Goal: Task Accomplishment & Management: Manage account settings

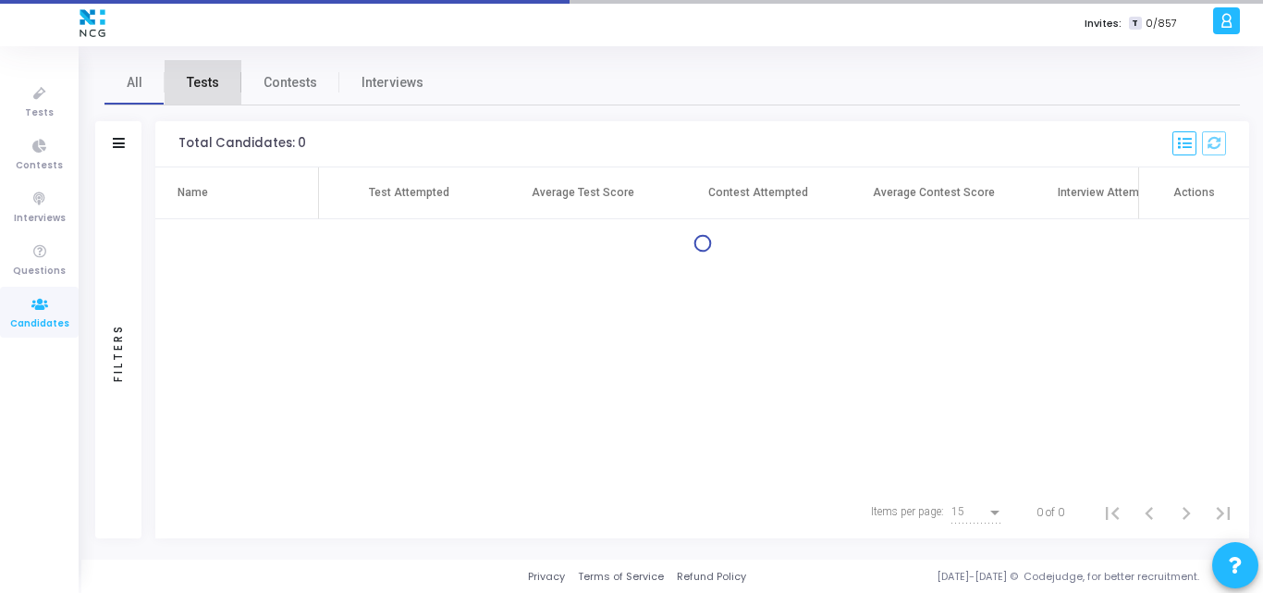
click at [216, 82] on span "Tests" at bounding box center [203, 82] width 32 height 19
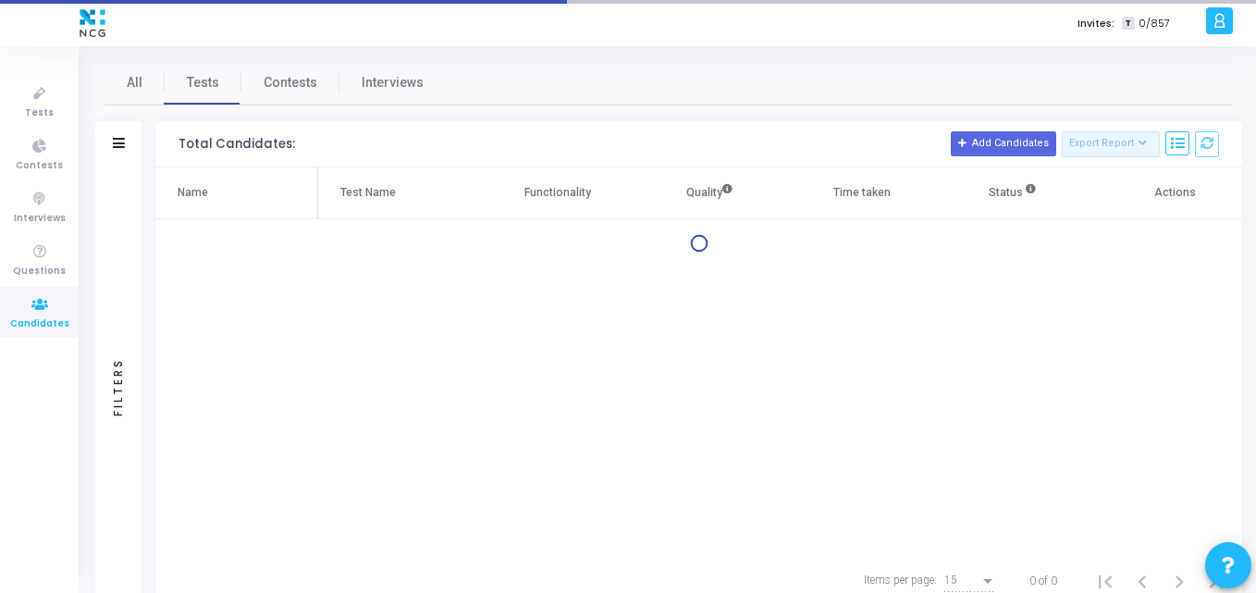
click at [118, 150] on div at bounding box center [119, 144] width 12 height 16
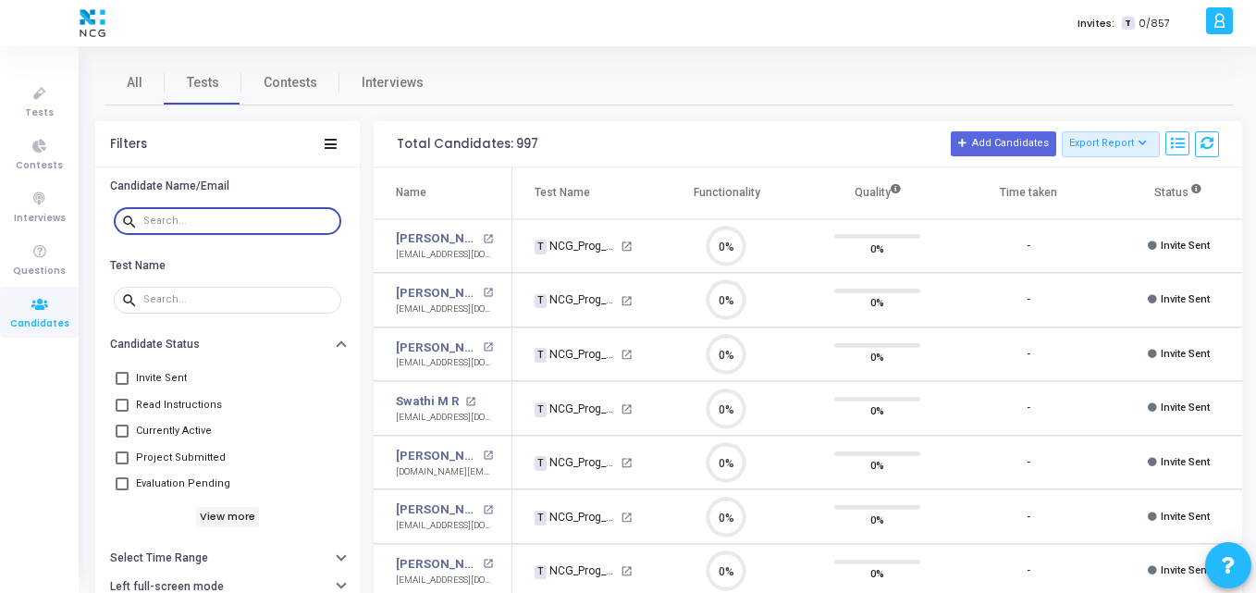
click at [175, 221] on input "text" at bounding box center [238, 220] width 190 height 11
paste input "[EMAIL_ADDRESS][DOMAIN_NAME]"
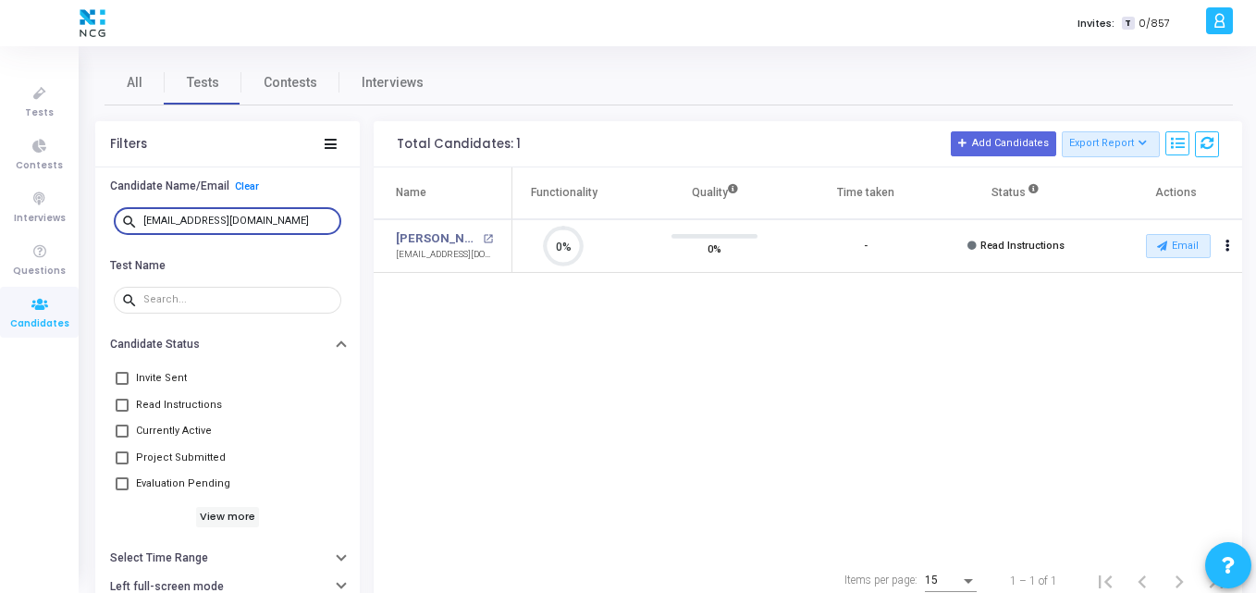
click at [275, 217] on input "[EMAIL_ADDRESS][DOMAIN_NAME]" at bounding box center [238, 220] width 190 height 11
click at [254, 219] on input "[EMAIL_ADDRESS][DOMAIN_NAME]" at bounding box center [238, 220] width 190 height 11
drag, startPoint x: 254, startPoint y: 219, endPoint x: 104, endPoint y: 211, distance: 150.0
click at [104, 211] on div "search [EMAIL_ADDRESS][DOMAIN_NAME]" at bounding box center [227, 222] width 264 height 42
paste input "[DOMAIN_NAME][EMAIL_ADDRESS][DOMAIN_NAME]"
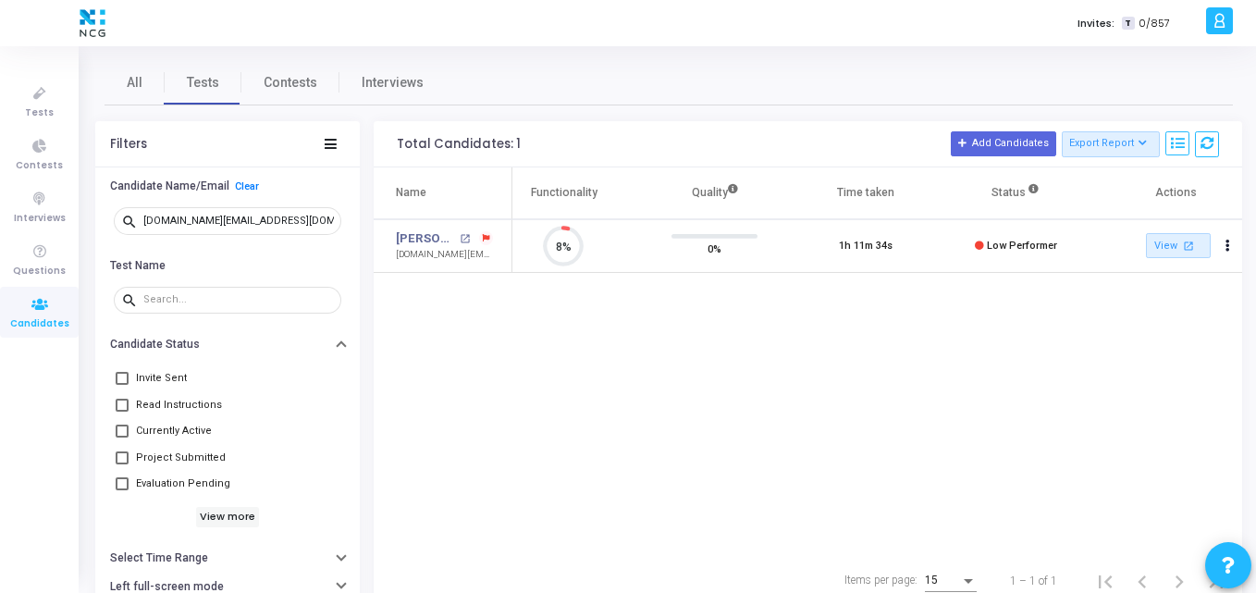
click at [666, 380] on div "Name Test Name Functionality Quality Time taken Status Actions [PERSON_NAME] op…" at bounding box center [808, 360] width 868 height 387
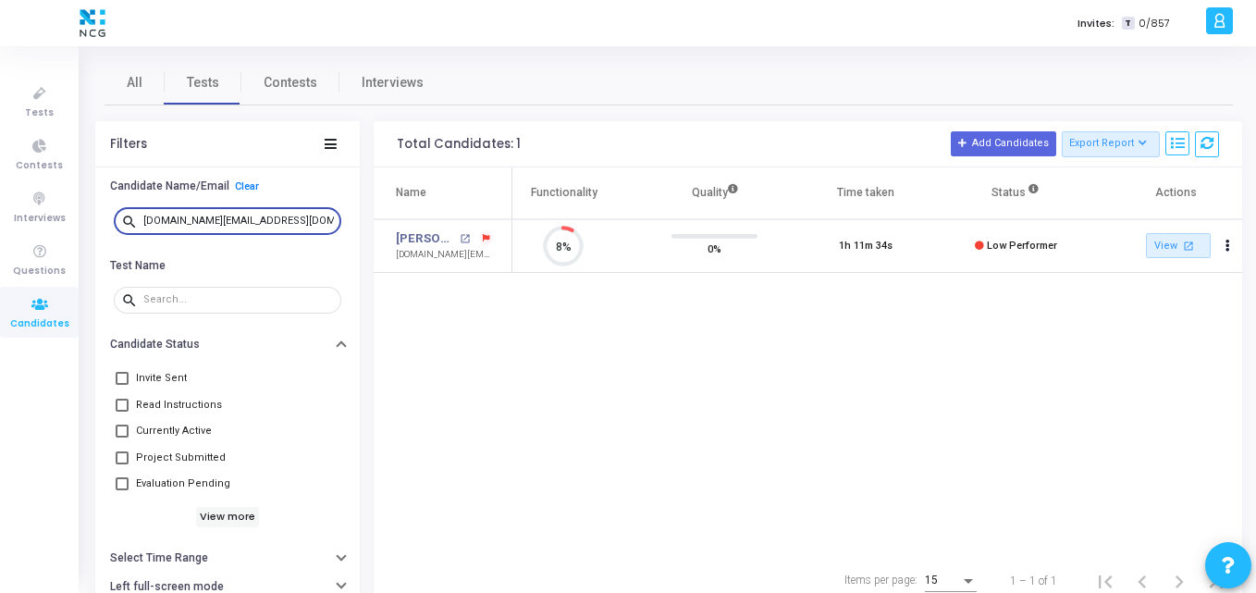
drag, startPoint x: 265, startPoint y: 225, endPoint x: 80, endPoint y: 226, distance: 185.9
click at [80, 226] on div "Invites: T 0/857 K Kajal Settings Account settings and more Log Out My Profile …" at bounding box center [628, 296] width 1256 height 593
paste input "[EMAIL_ADDRESS][DOMAIN_NAME]"
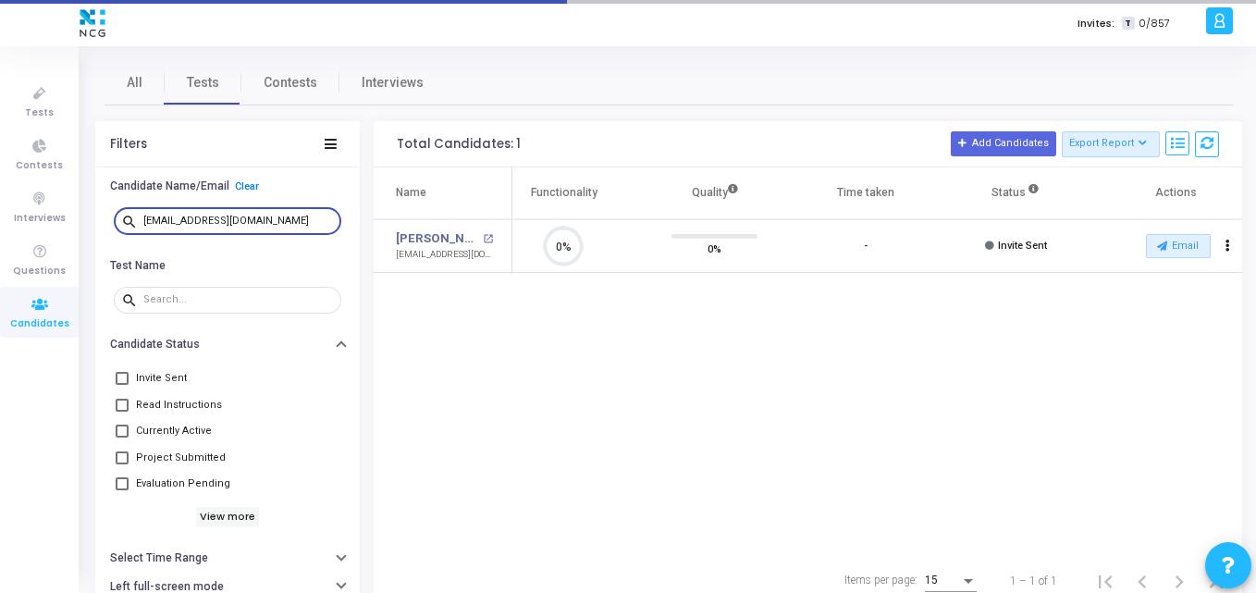
scroll to position [39, 47]
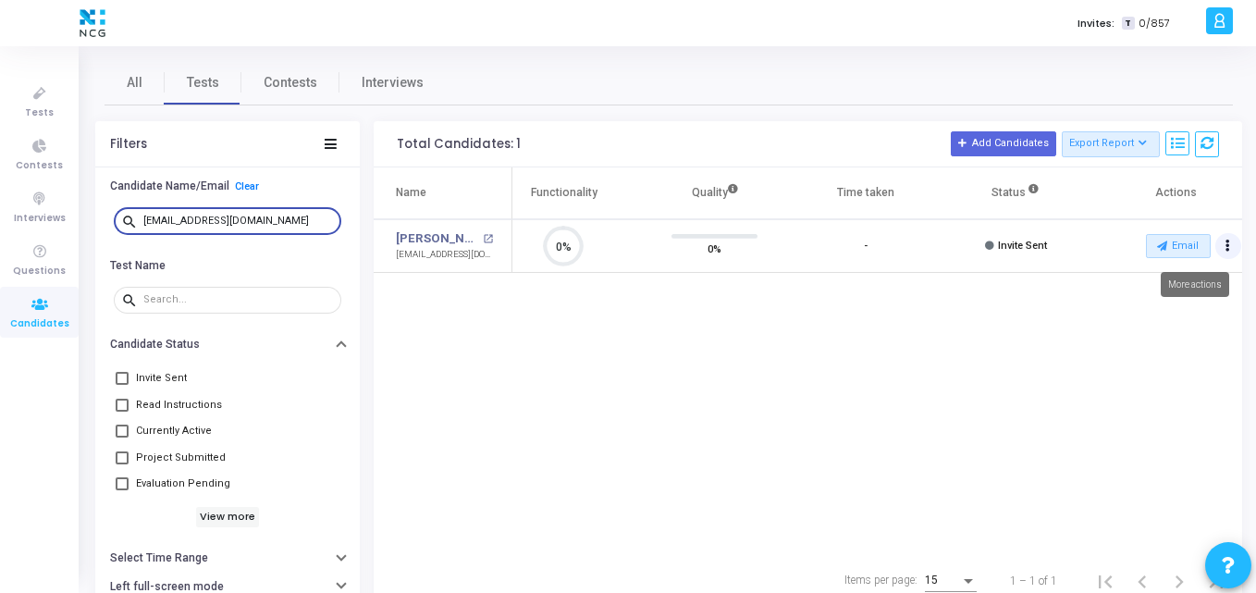
type input "[EMAIL_ADDRESS][DOMAIN_NAME]"
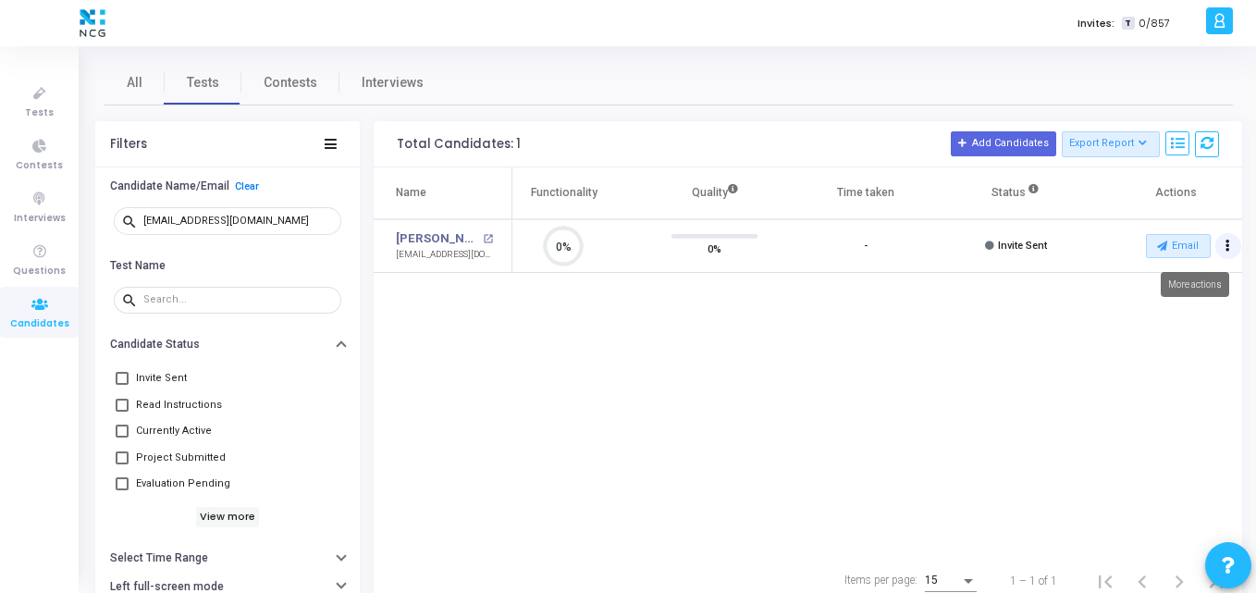
click at [1226, 246] on icon "Actions" at bounding box center [1227, 245] width 5 height 9
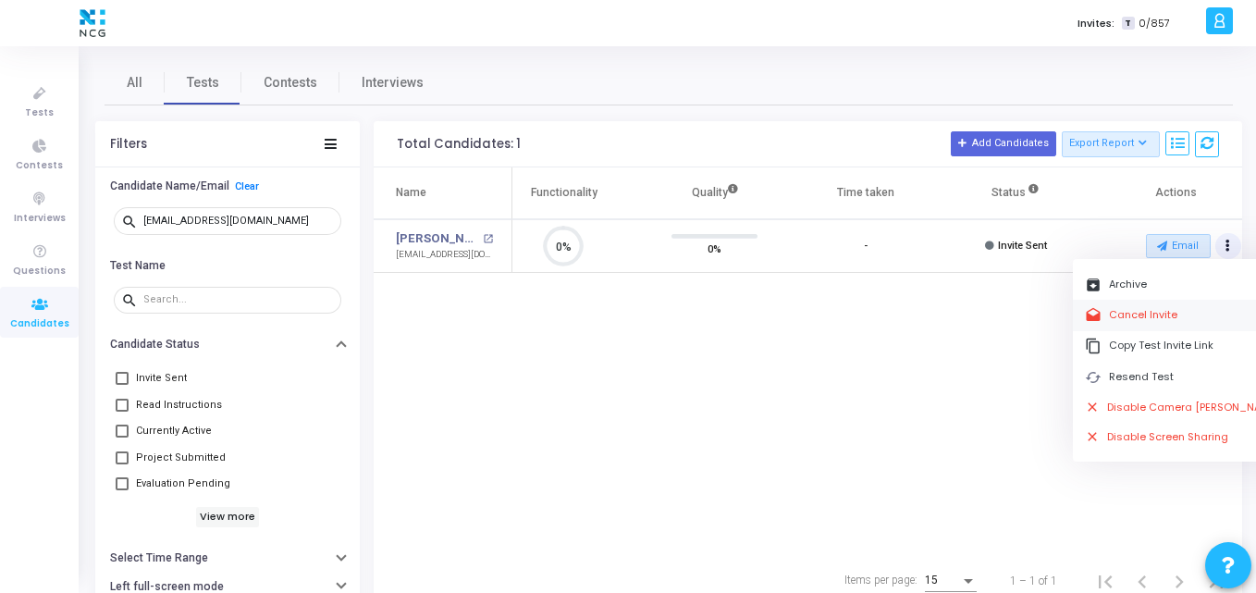
click at [1169, 322] on button "drafts Cancel Invite" at bounding box center [1182, 315] width 219 height 31
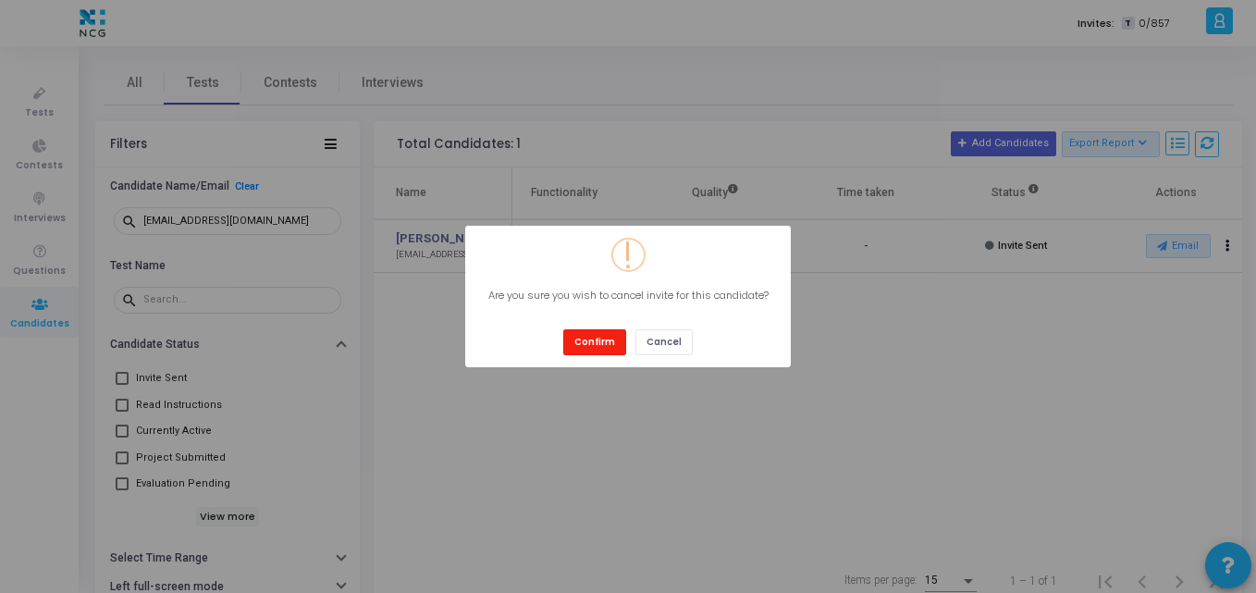
click at [609, 347] on button "Confirm" at bounding box center [594, 341] width 63 height 25
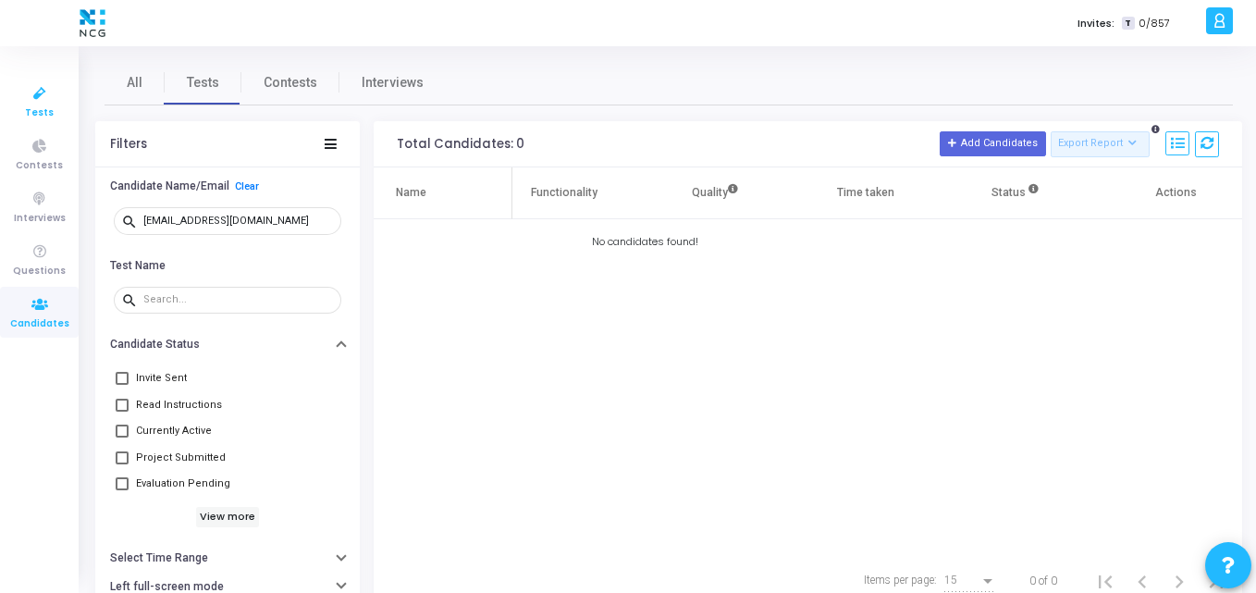
click at [37, 106] on span "Tests" at bounding box center [39, 113] width 29 height 16
